Goal: Obtain resource: Download file/media

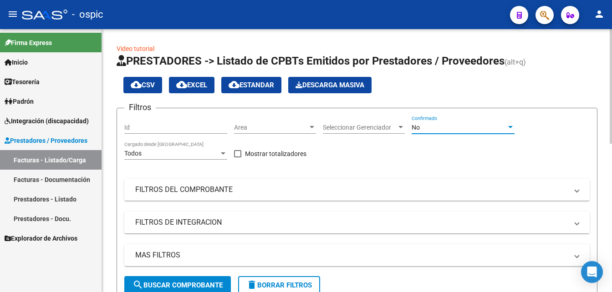
click at [477, 132] on div "No Confirmado" at bounding box center [463, 125] width 103 height 18
click at [440, 128] on div "No" at bounding box center [459, 128] width 95 height 8
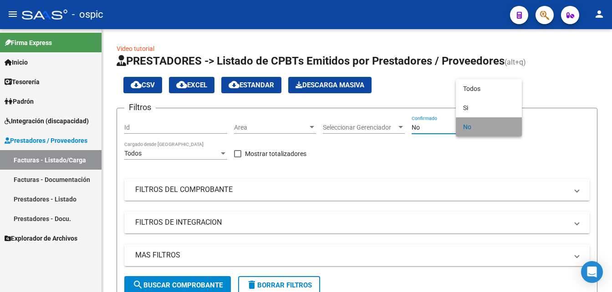
click at [479, 132] on span "No" at bounding box center [488, 127] width 51 height 19
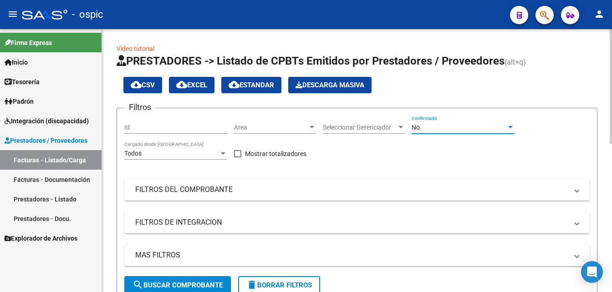
click at [463, 87] on div "cloud_download CSV cloud_download EXCEL cloud_download Estandar Descarga Masiva" at bounding box center [357, 85] width 481 height 16
click at [452, 128] on div "No" at bounding box center [459, 128] width 95 height 8
click at [436, 128] on div "No" at bounding box center [459, 128] width 95 height 8
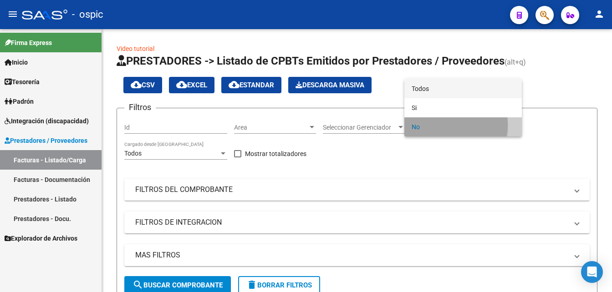
click at [432, 87] on span "Todos" at bounding box center [463, 88] width 103 height 19
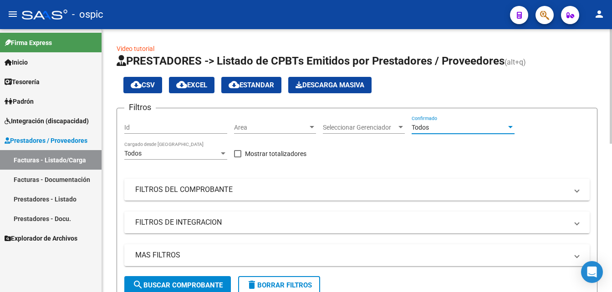
click at [611, 249] on div at bounding box center [611, 160] width 2 height 263
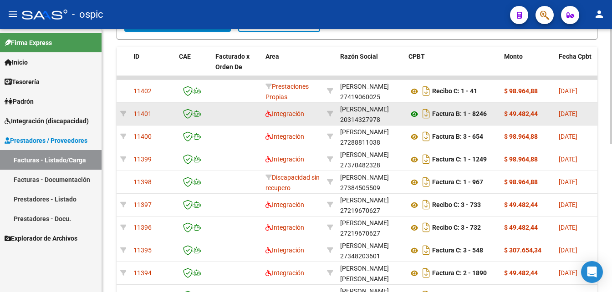
click at [412, 114] on icon at bounding box center [415, 114] width 12 height 11
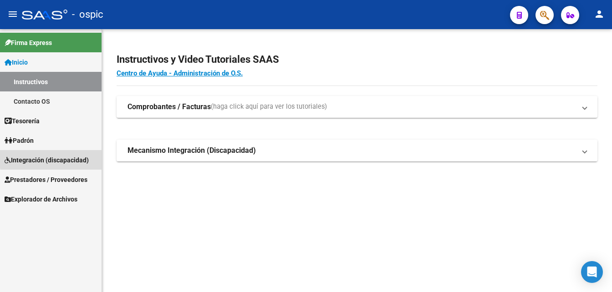
click at [83, 156] on span "Integración (discapacidad)" at bounding box center [47, 160] width 84 height 10
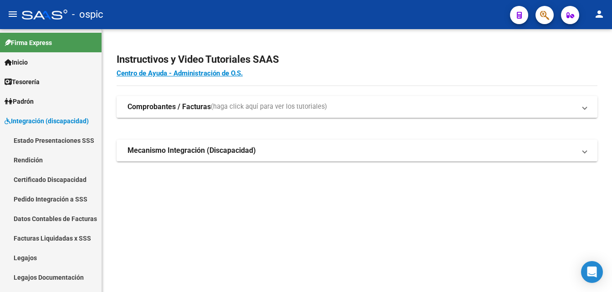
click at [163, 110] on strong "Comprobantes / Facturas" at bounding box center [169, 107] width 83 height 10
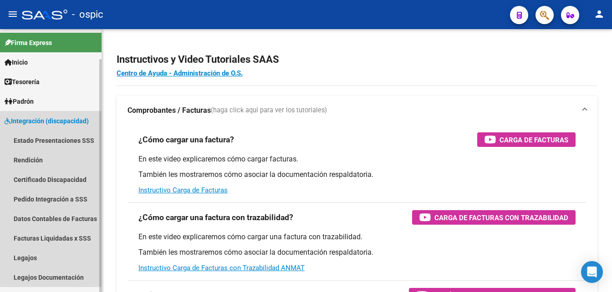
click at [50, 124] on span "Integración (discapacidad)" at bounding box center [47, 121] width 84 height 10
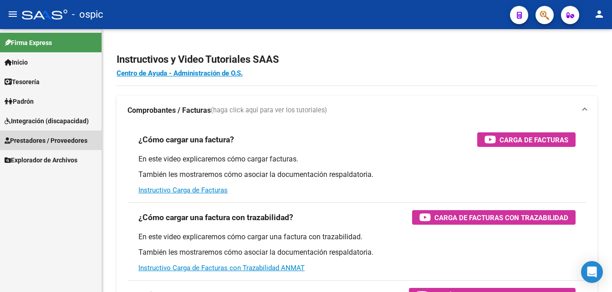
click at [61, 143] on span "Prestadores / Proveedores" at bounding box center [46, 141] width 83 height 10
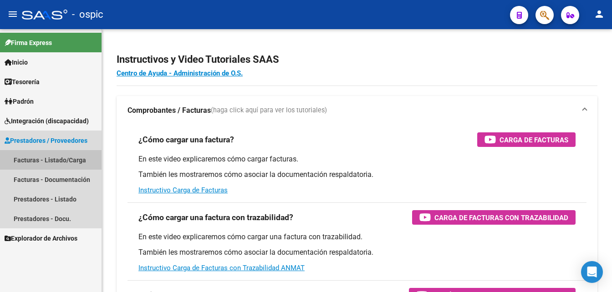
click at [63, 159] on link "Facturas - Listado/Carga" at bounding box center [51, 160] width 102 height 20
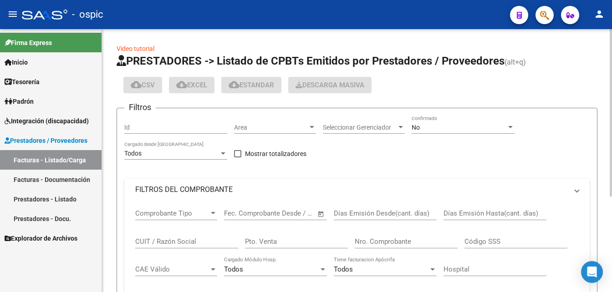
click at [428, 127] on div "No" at bounding box center [459, 128] width 95 height 8
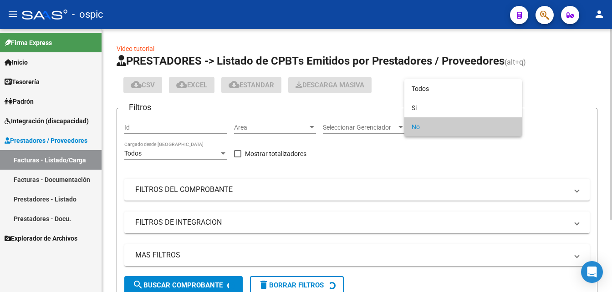
click at [454, 128] on span "No" at bounding box center [463, 127] width 103 height 19
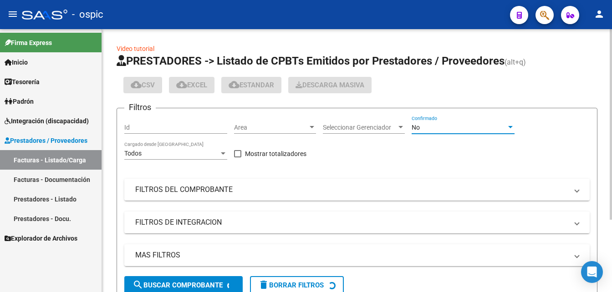
click at [510, 127] on div at bounding box center [510, 127] width 5 height 2
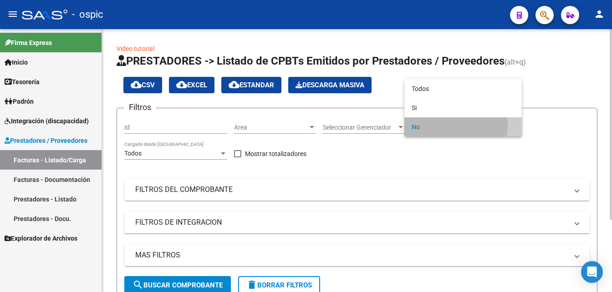
click at [510, 127] on span "No" at bounding box center [463, 127] width 103 height 19
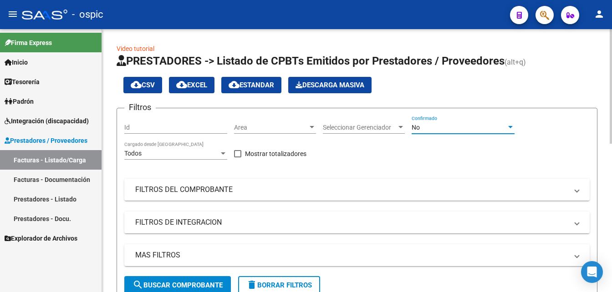
click at [474, 88] on div "cloud_download CSV cloud_download EXCEL cloud_download Estandar Descarga Masiva" at bounding box center [357, 85] width 481 height 16
click at [462, 126] on div "No" at bounding box center [459, 128] width 95 height 8
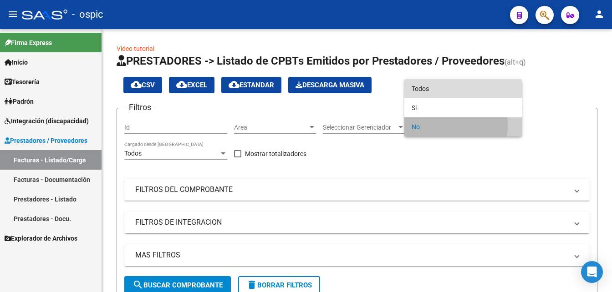
click at [451, 89] on span "Todos" at bounding box center [463, 88] width 103 height 19
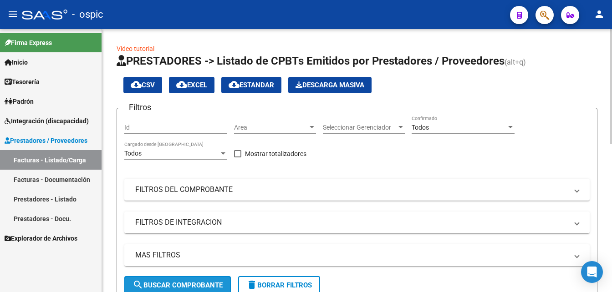
click at [183, 281] on span "search Buscar Comprobante" at bounding box center [178, 285] width 90 height 8
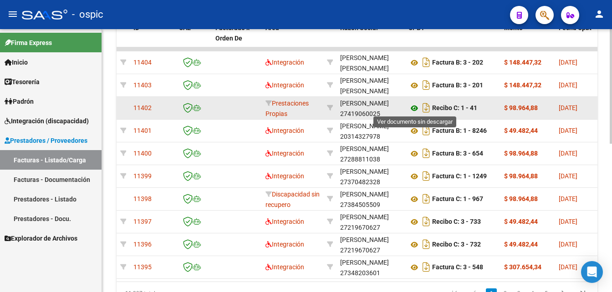
click at [414, 106] on icon at bounding box center [415, 108] width 12 height 11
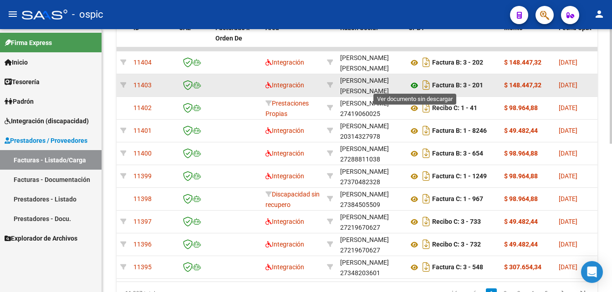
click at [415, 83] on icon at bounding box center [415, 85] width 12 height 11
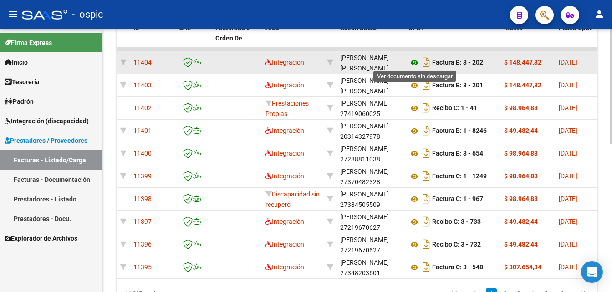
click at [411, 62] on icon at bounding box center [415, 62] width 12 height 11
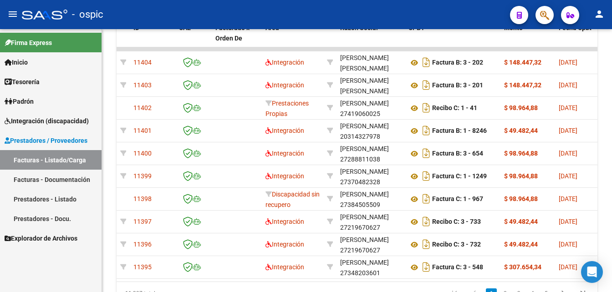
scroll to position [340, 0]
